Goal: Check status: Check status

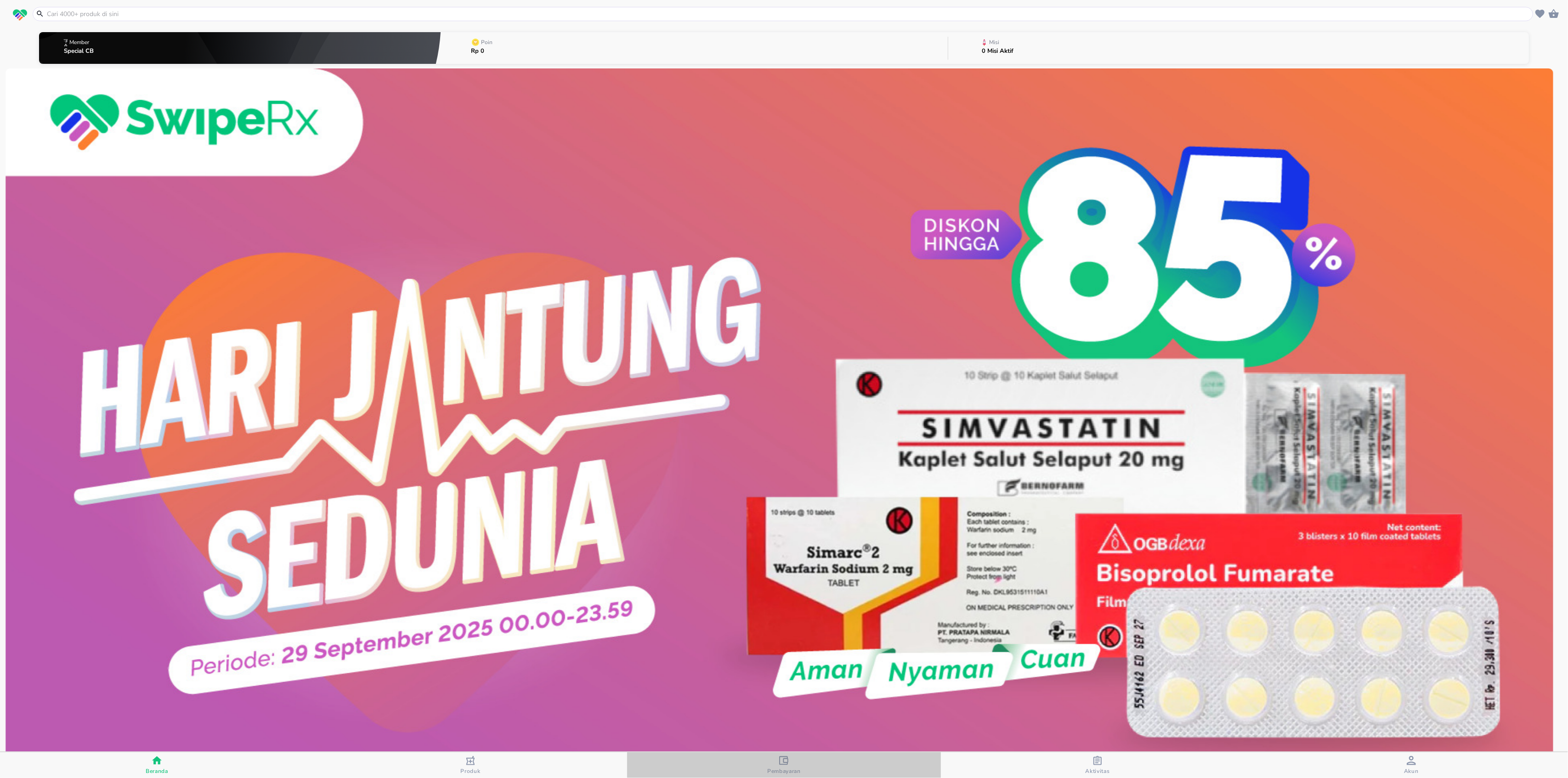
click at [818, 771] on span "Pembayaran" at bounding box center [784, 766] width 308 height 19
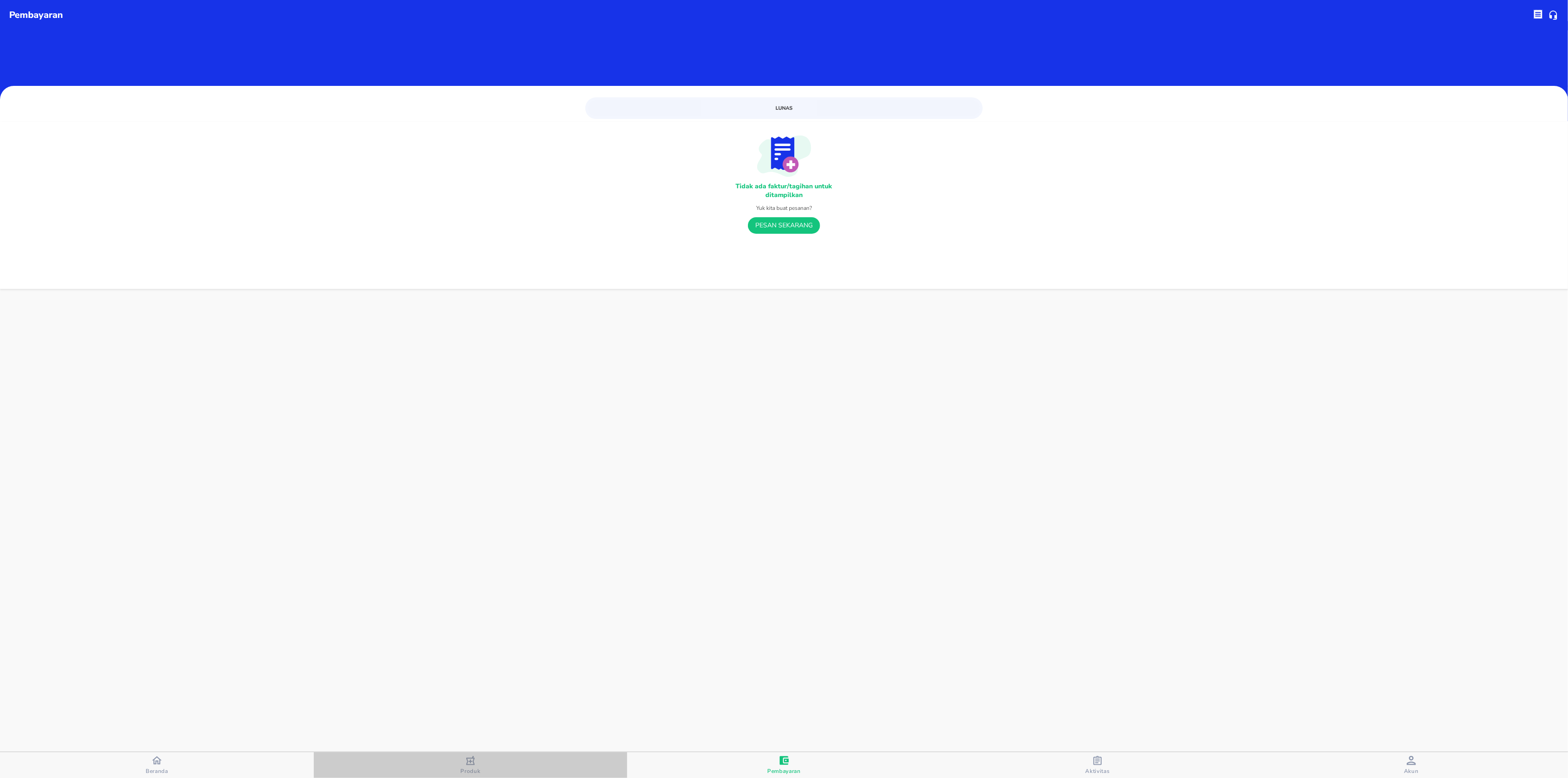
click at [464, 765] on div "Produk" at bounding box center [470, 766] width 20 height 19
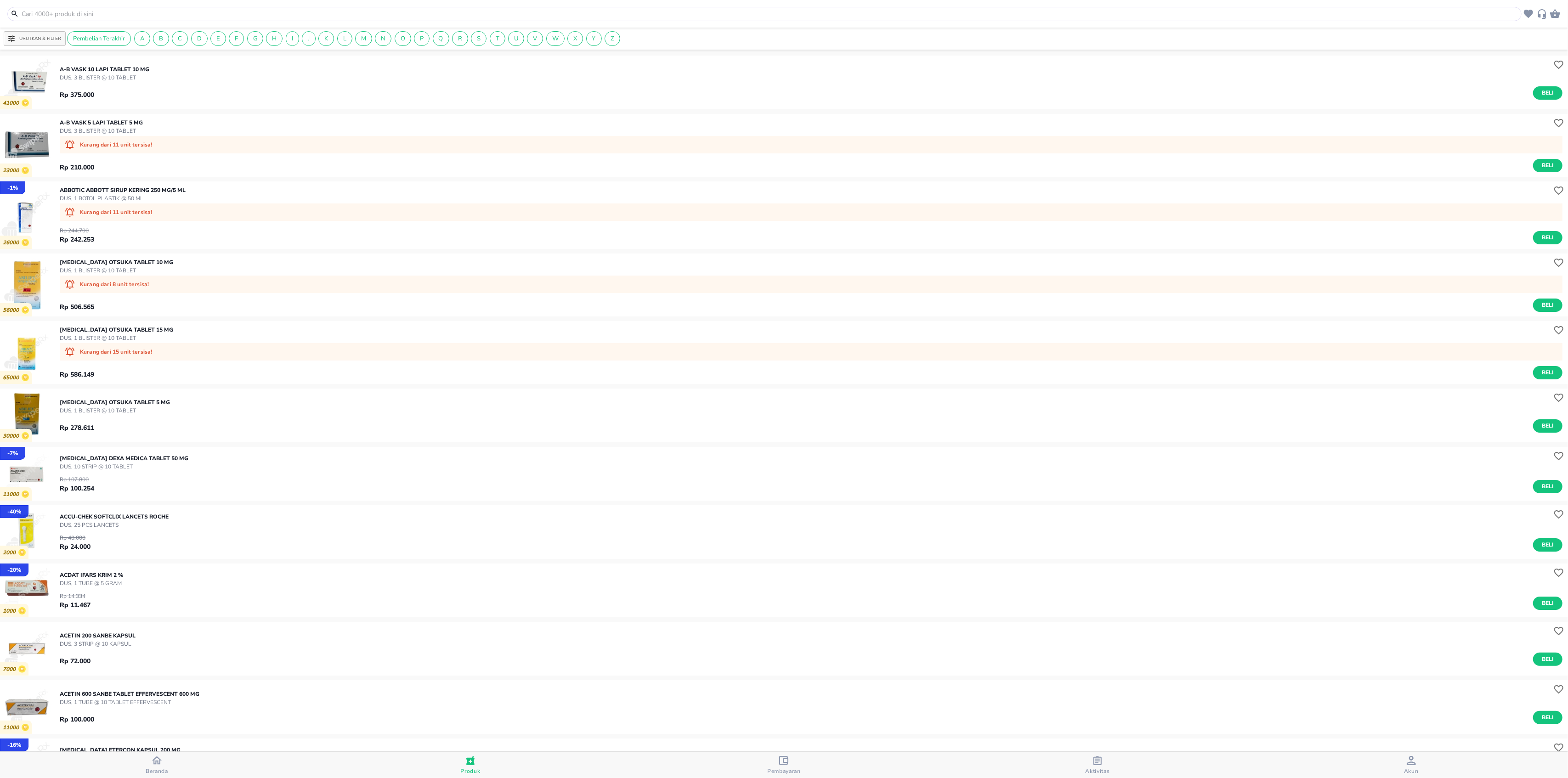
click at [188, 758] on span "Beranda" at bounding box center [157, 765] width 308 height 19
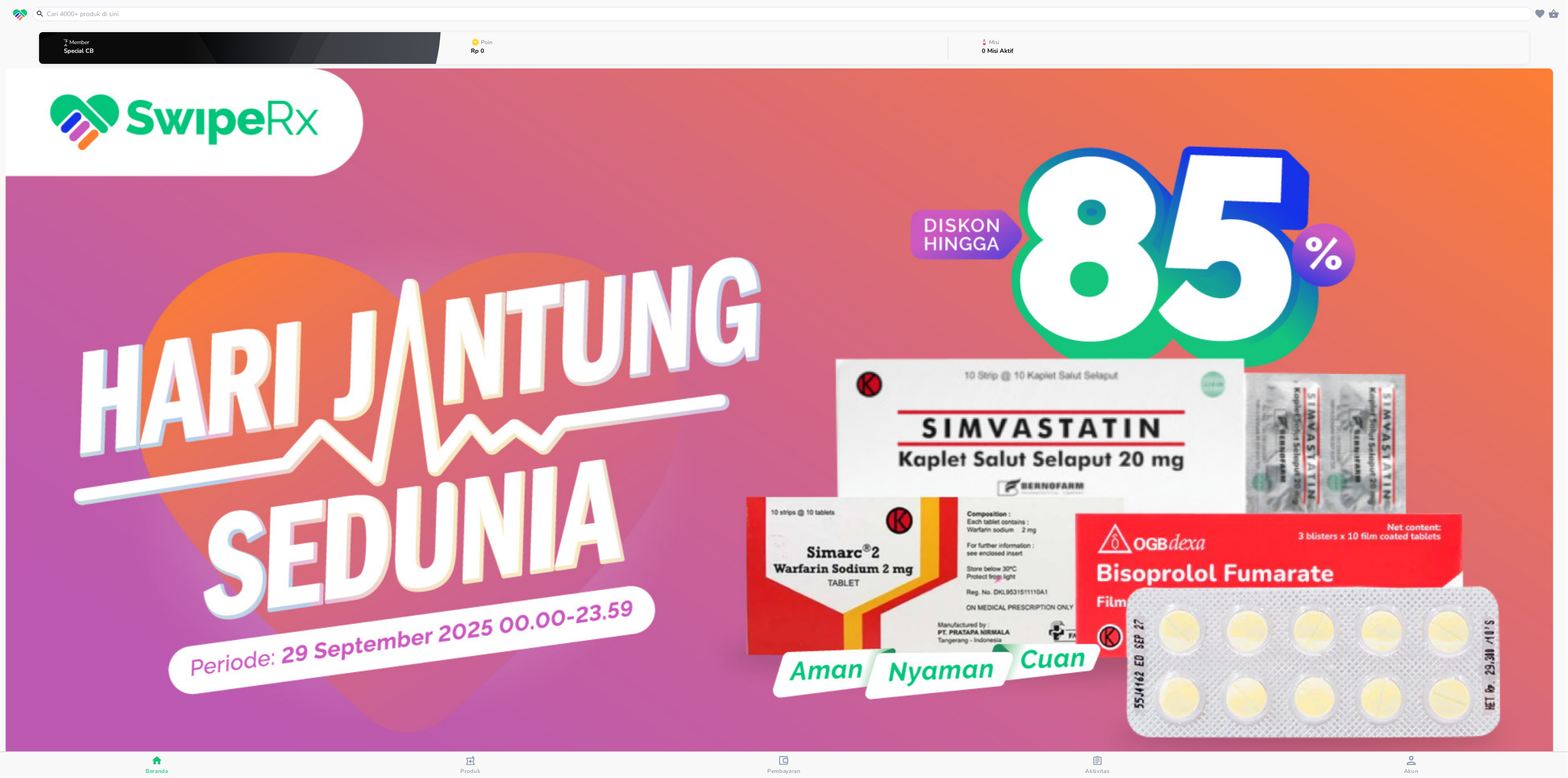
click at [1089, 761] on div "Aktivitas" at bounding box center [1098, 766] width 24 height 19
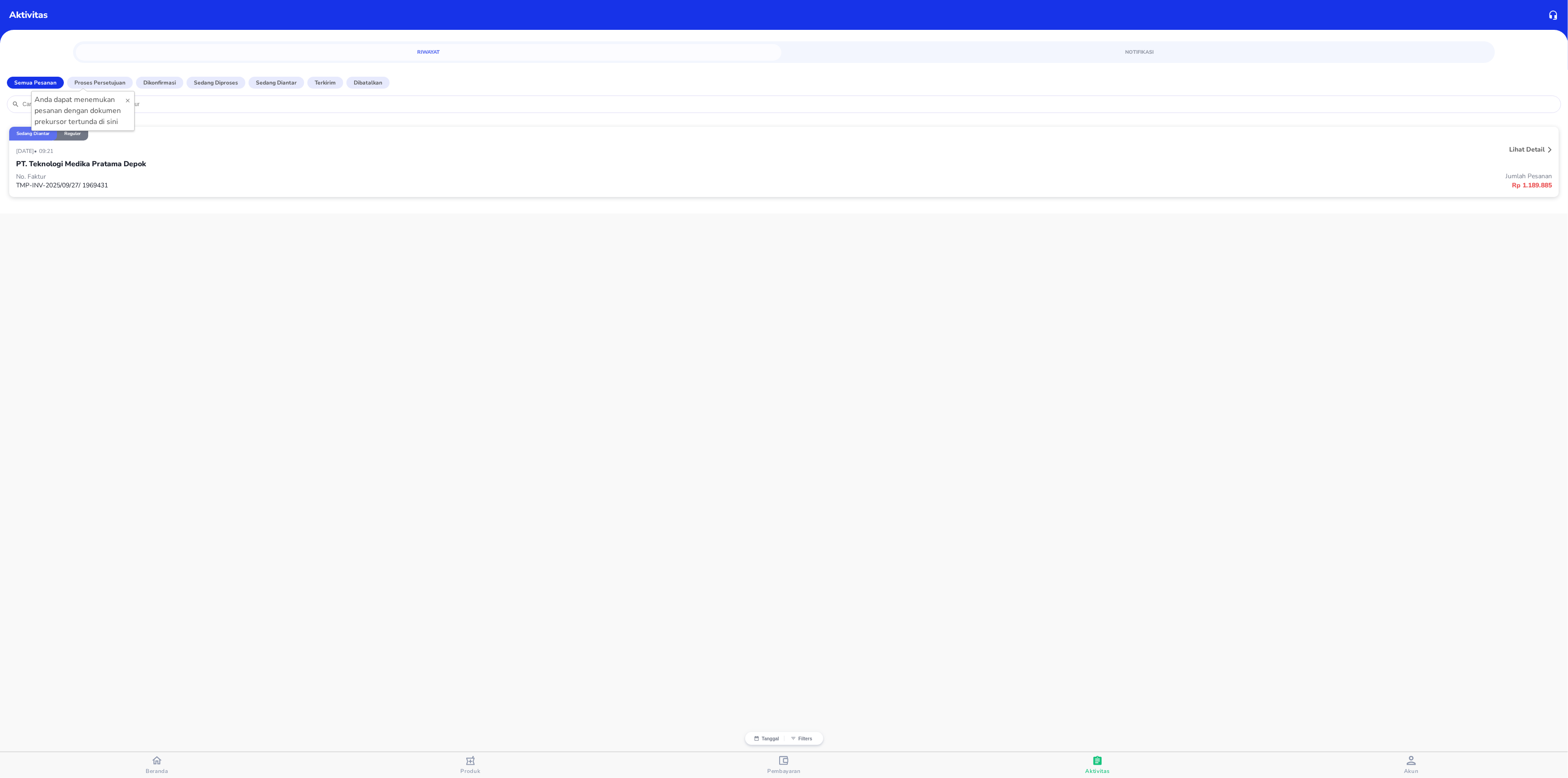
click at [267, 148] on div "[DATE] • 09:21" at bounding box center [463, 150] width 895 height 11
